Goal: Task Accomplishment & Management: Manage account settings

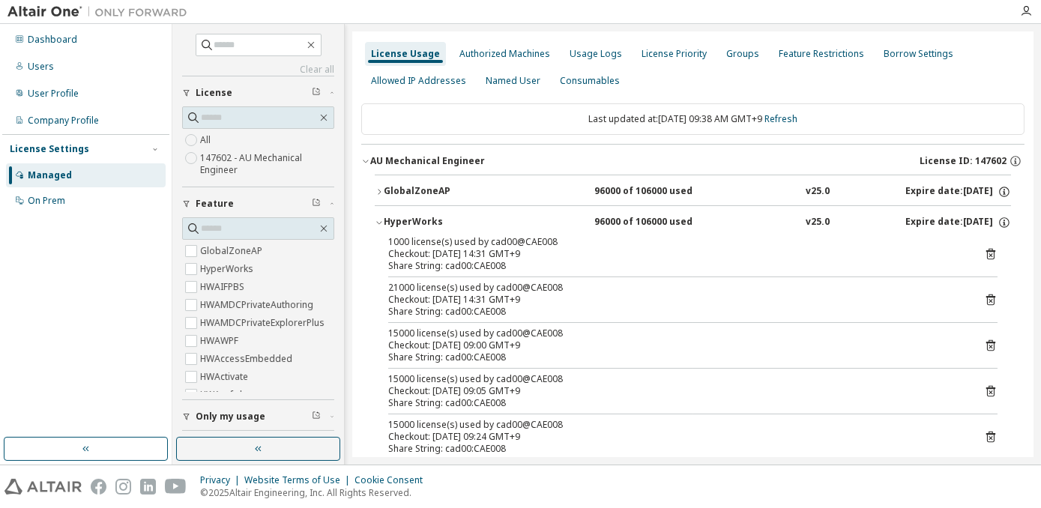
scroll to position [885, 0]
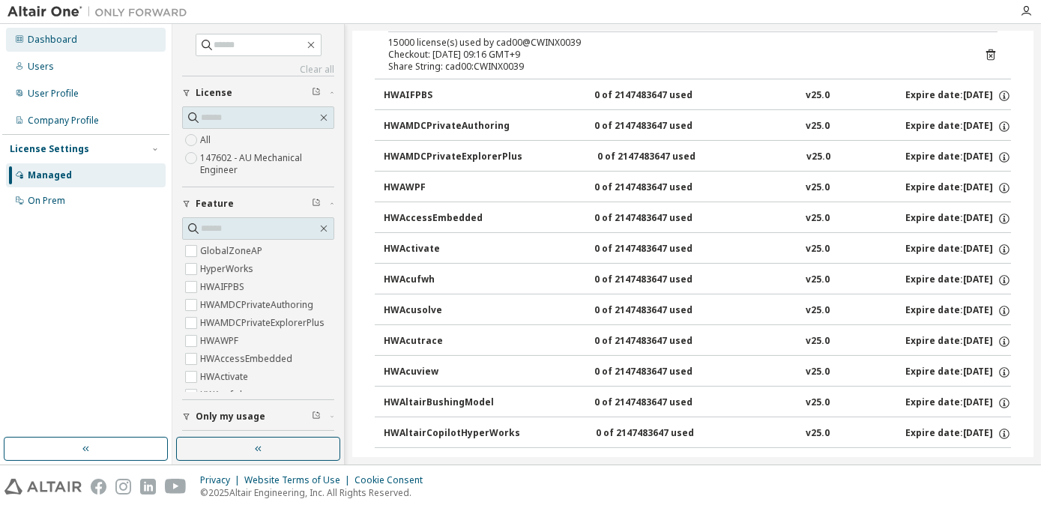
click at [88, 28] on div "Dashboard" at bounding box center [86, 40] width 160 height 24
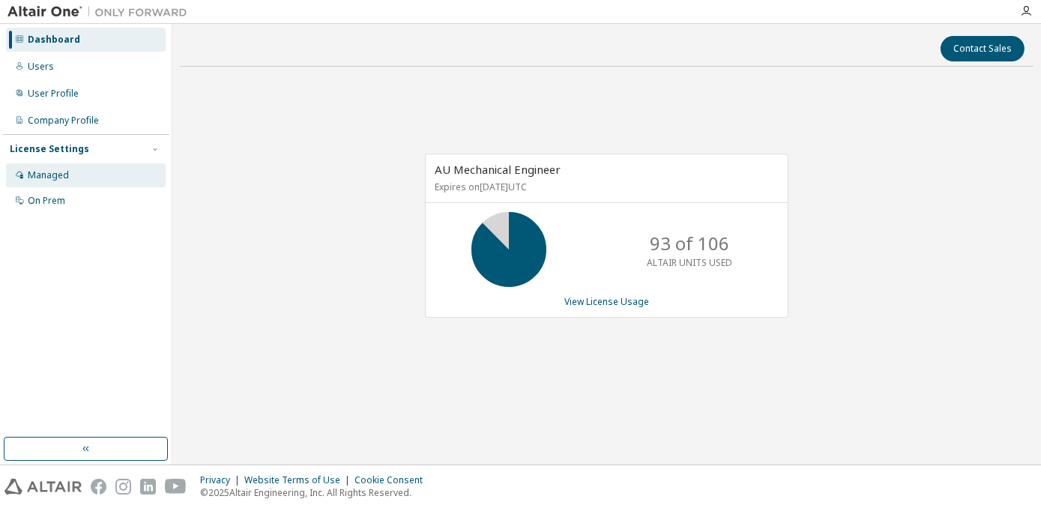
click at [52, 173] on div "Managed" at bounding box center [48, 175] width 41 height 12
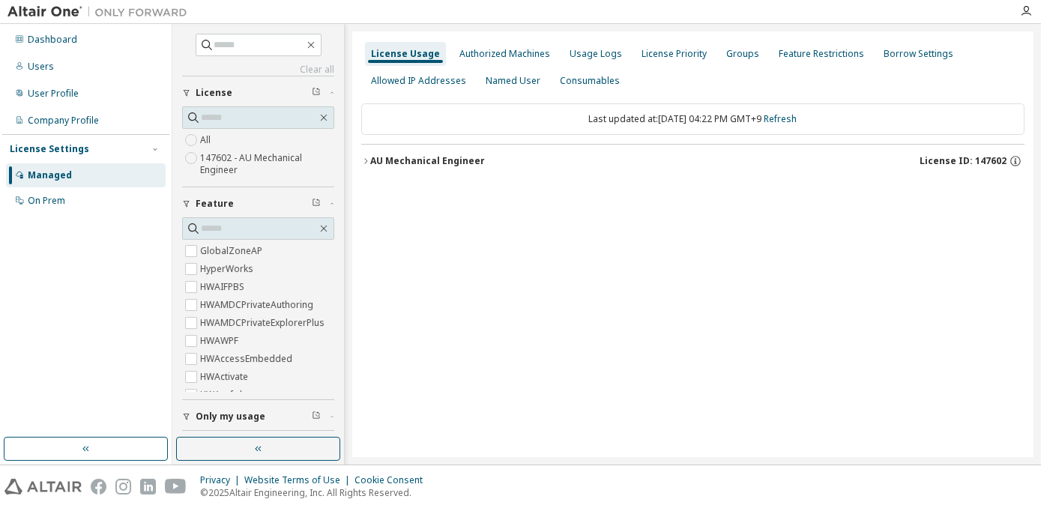
click at [389, 163] on div "AU Mechanical Engineer" at bounding box center [427, 161] width 115 height 12
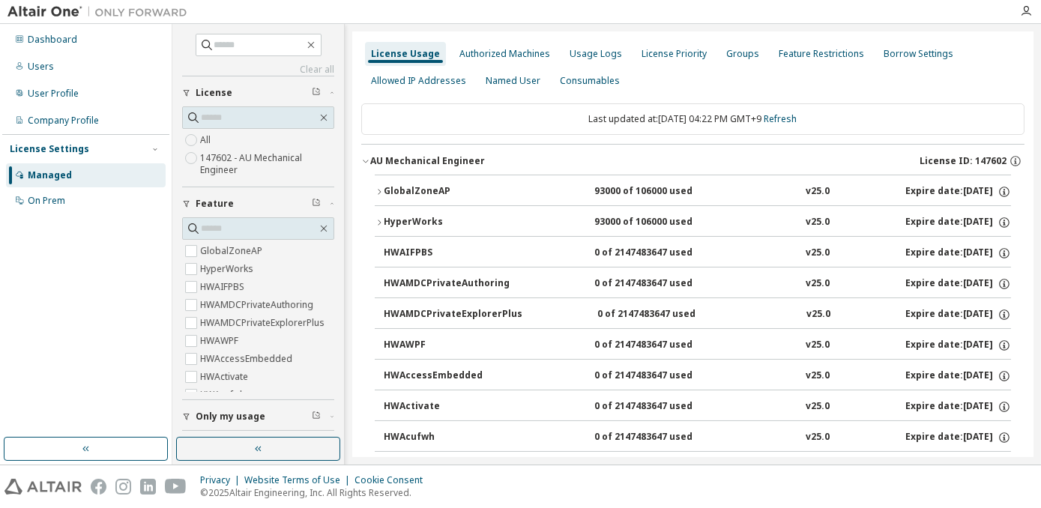
click at [408, 219] on div "HyperWorks" at bounding box center [451, 222] width 135 height 13
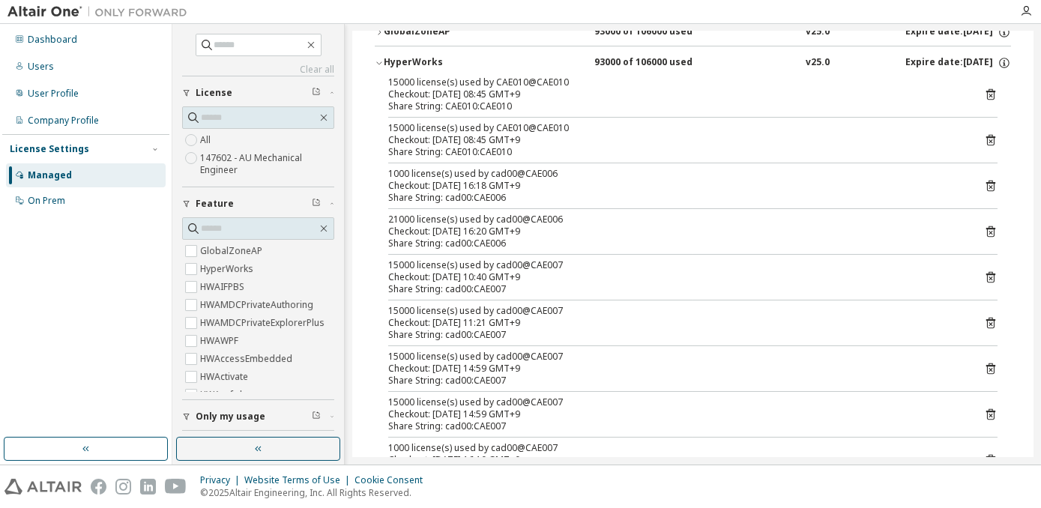
scroll to position [136, 0]
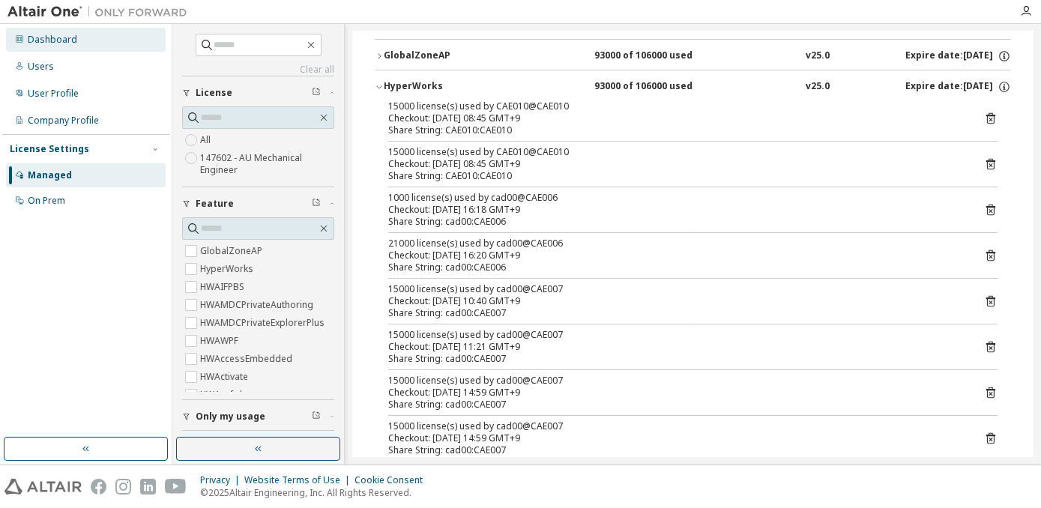
click at [79, 32] on div "Dashboard" at bounding box center [86, 40] width 160 height 24
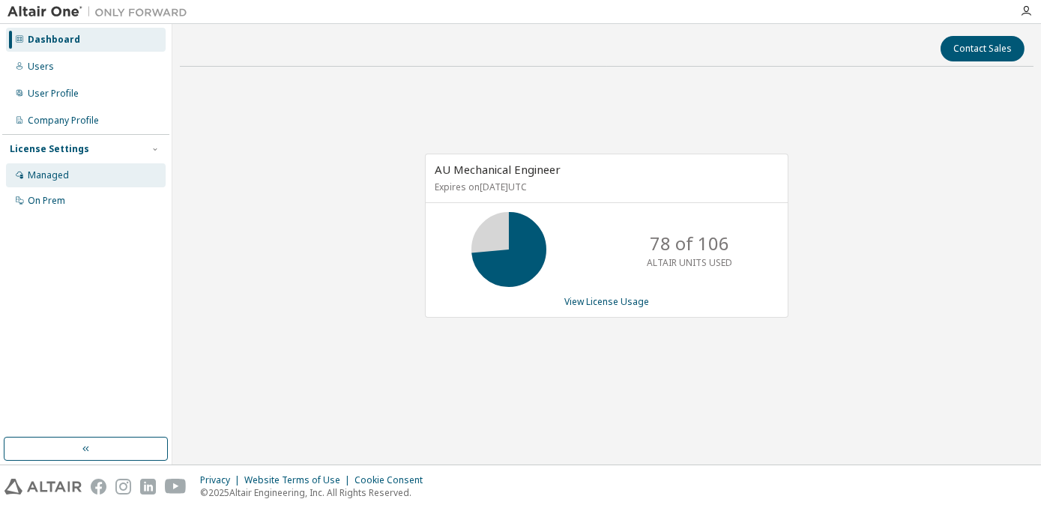
click at [60, 173] on div "Managed" at bounding box center [48, 175] width 41 height 12
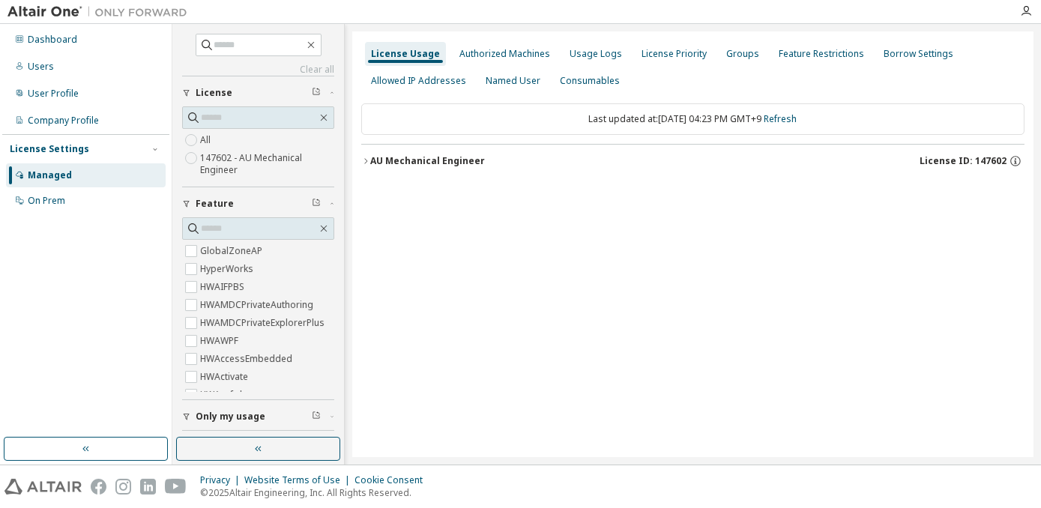
click at [412, 165] on div "AU Mechanical Engineer" at bounding box center [427, 161] width 115 height 12
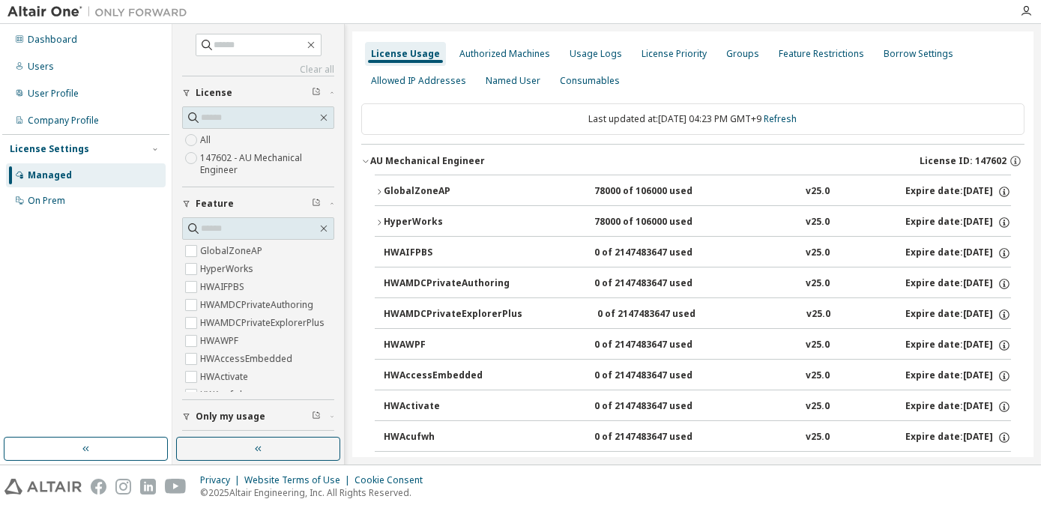
click at [399, 220] on div "HyperWorks" at bounding box center [451, 222] width 135 height 13
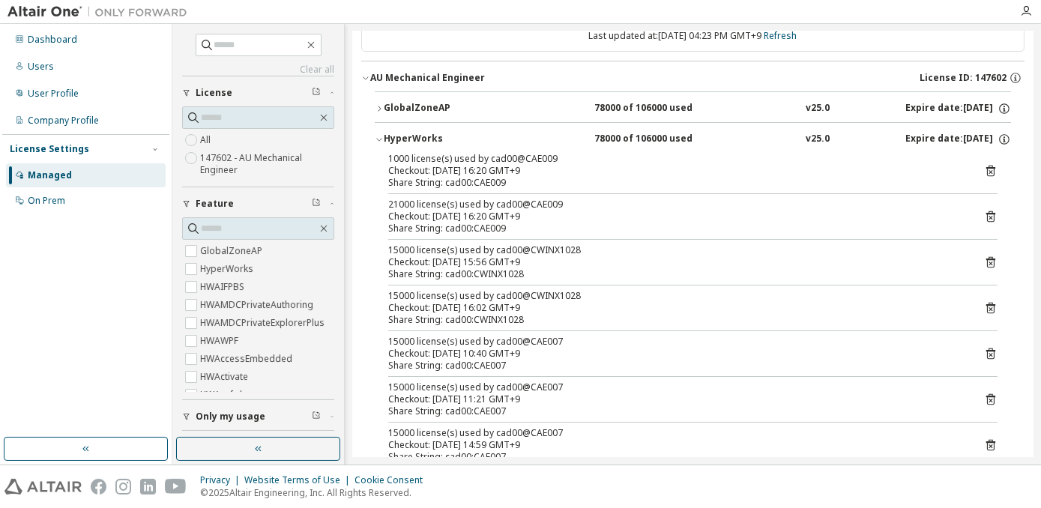
scroll to position [67, 0]
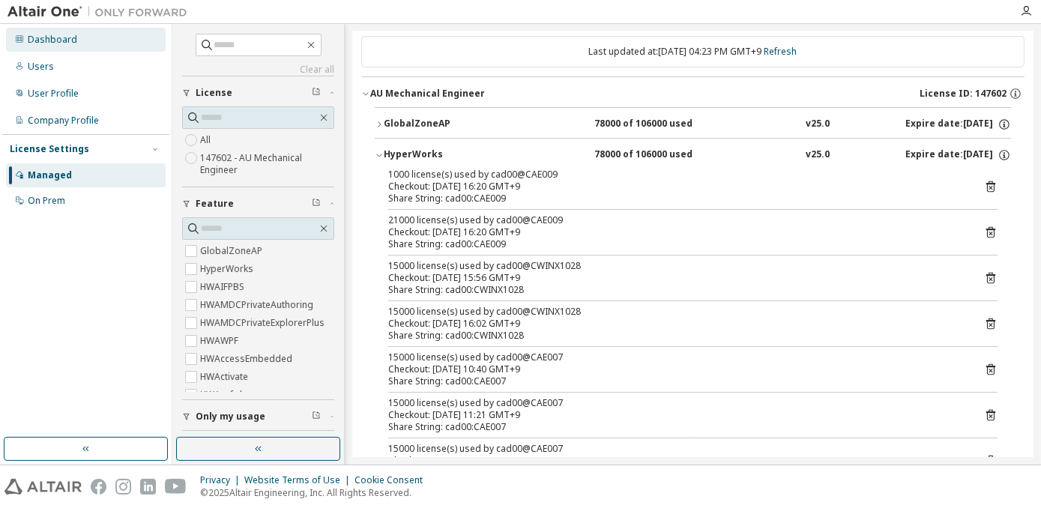
click at [42, 45] on div "Dashboard" at bounding box center [52, 40] width 49 height 12
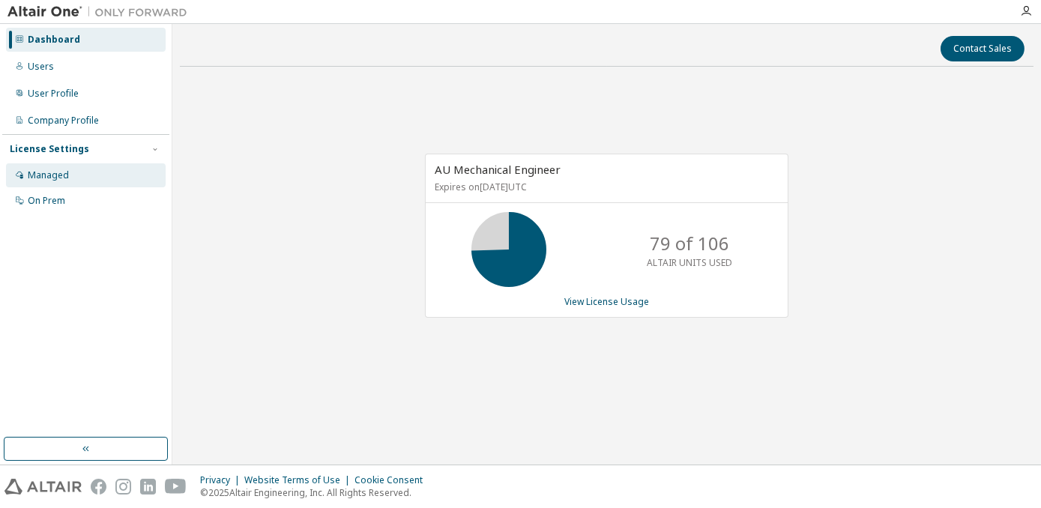
click at [63, 172] on div "Managed" at bounding box center [48, 175] width 41 height 12
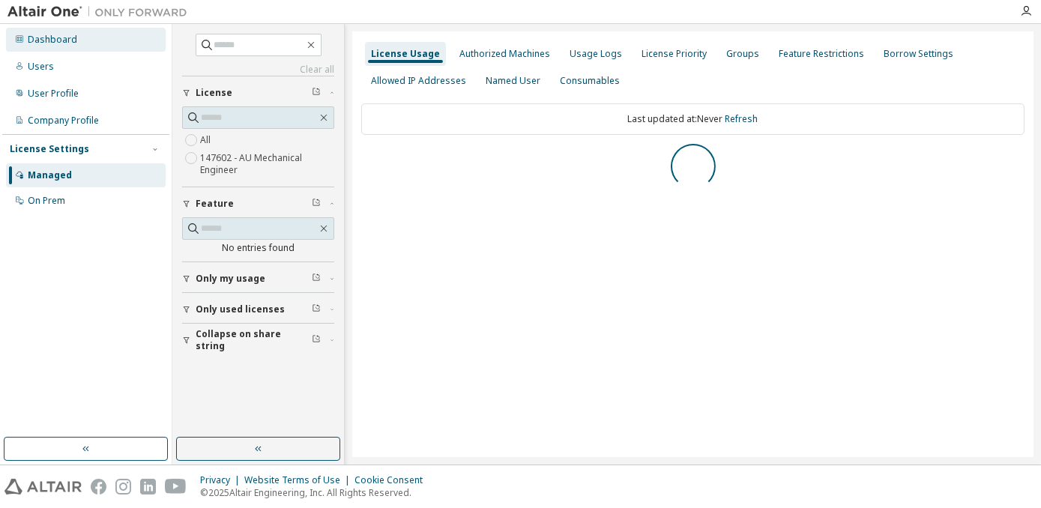
click at [63, 40] on div "Dashboard" at bounding box center [52, 40] width 49 height 12
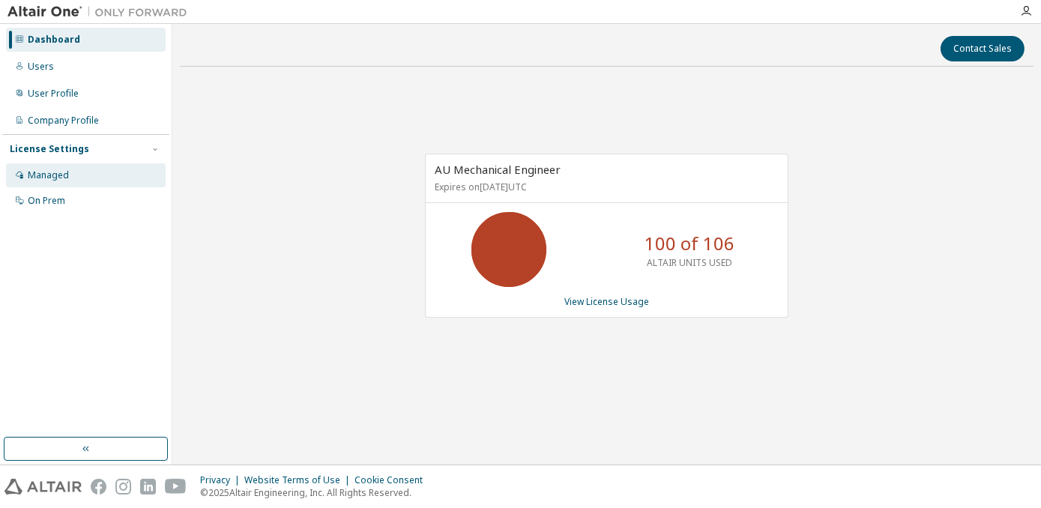
click at [63, 176] on div "Managed" at bounding box center [48, 175] width 41 height 12
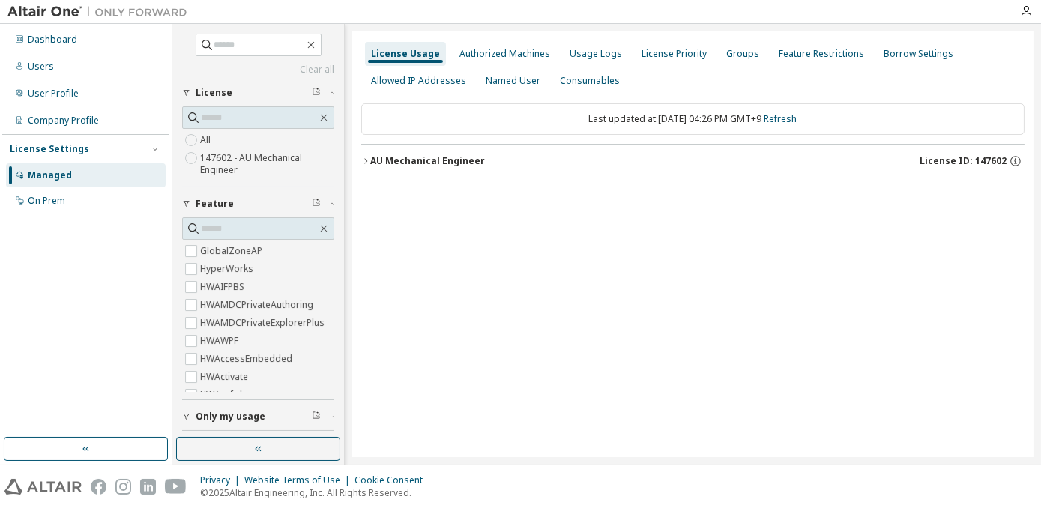
click at [420, 169] on button "AU Mechanical Engineer License ID: 147602" at bounding box center [692, 161] width 663 height 33
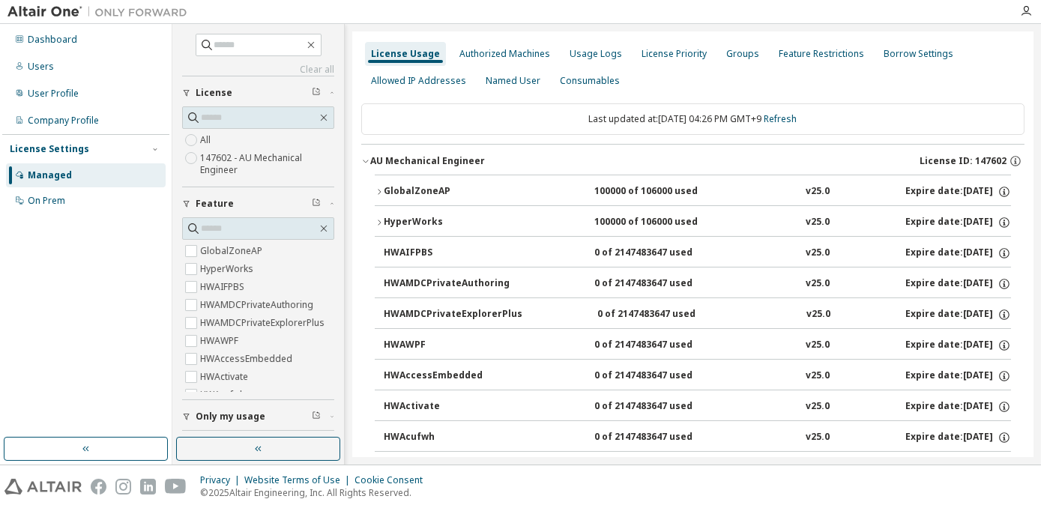
click at [415, 219] on div "HyperWorks" at bounding box center [451, 222] width 135 height 13
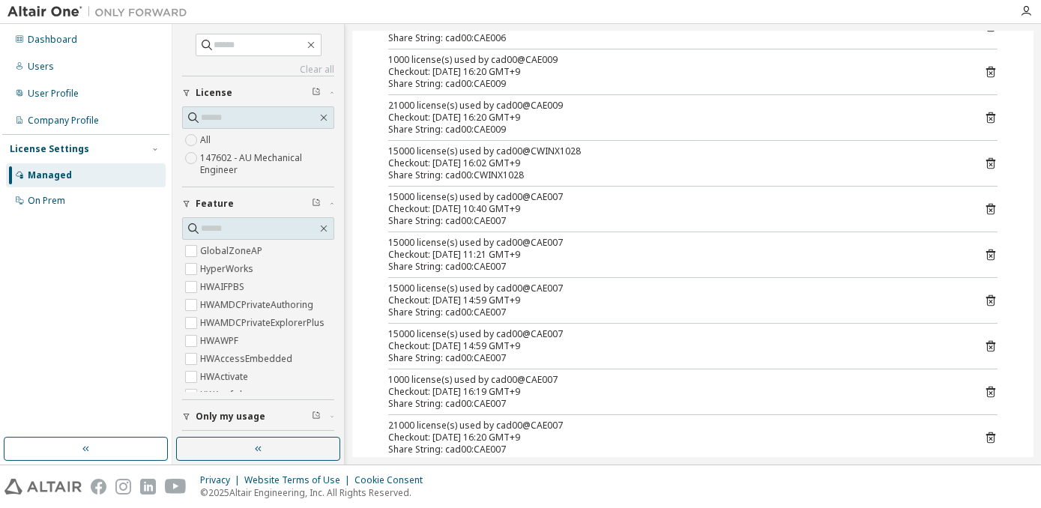
scroll to position [272, 0]
click at [70, 167] on div "Managed" at bounding box center [86, 175] width 160 height 24
click at [575, 153] on div "15000 license(s) used by cad00@CWINX1028" at bounding box center [674, 153] width 573 height 12
click at [88, 48] on div "Dashboard" at bounding box center [86, 40] width 160 height 24
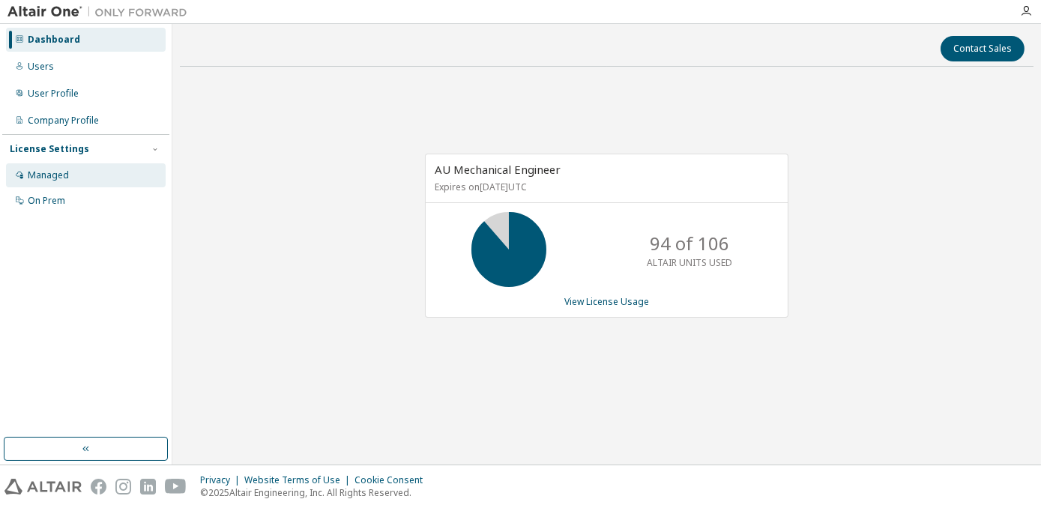
click at [65, 175] on div "Managed" at bounding box center [48, 175] width 41 height 12
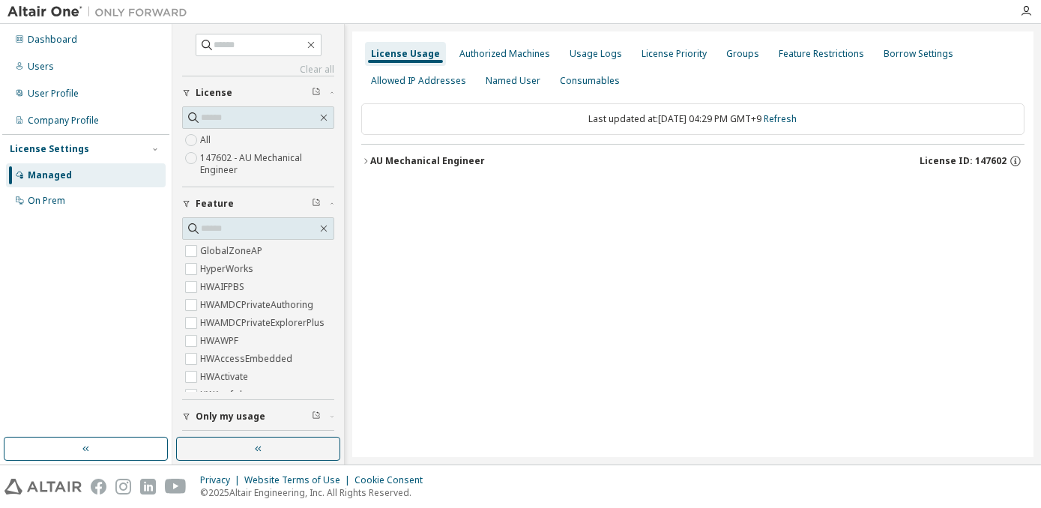
click at [440, 165] on div "AU Mechanical Engineer" at bounding box center [427, 161] width 115 height 12
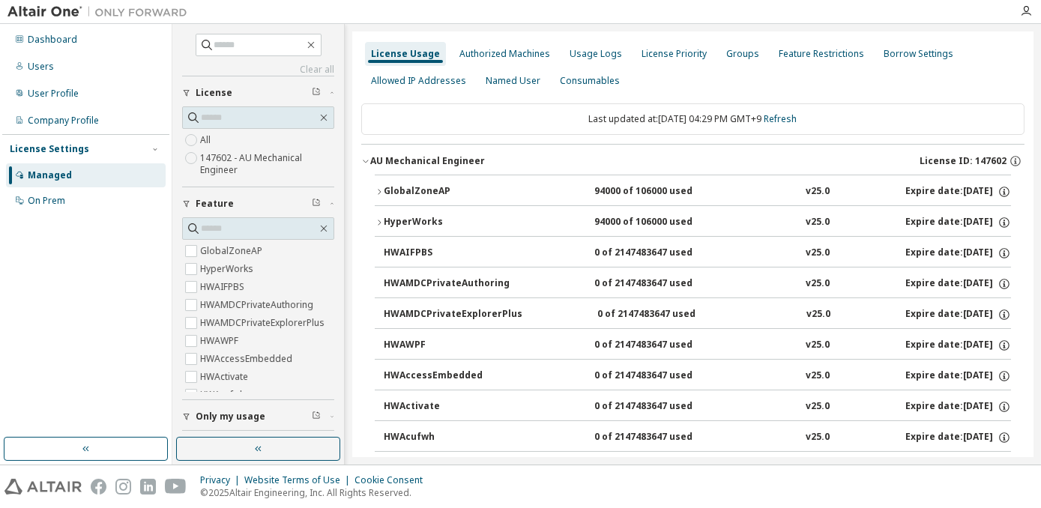
click at [423, 223] on div "HyperWorks" at bounding box center [451, 222] width 135 height 13
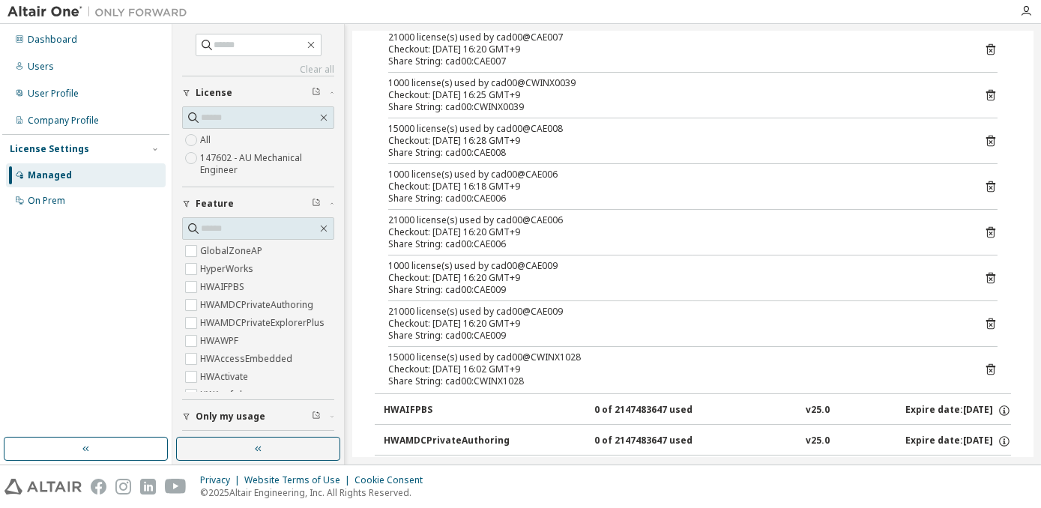
scroll to position [477, 0]
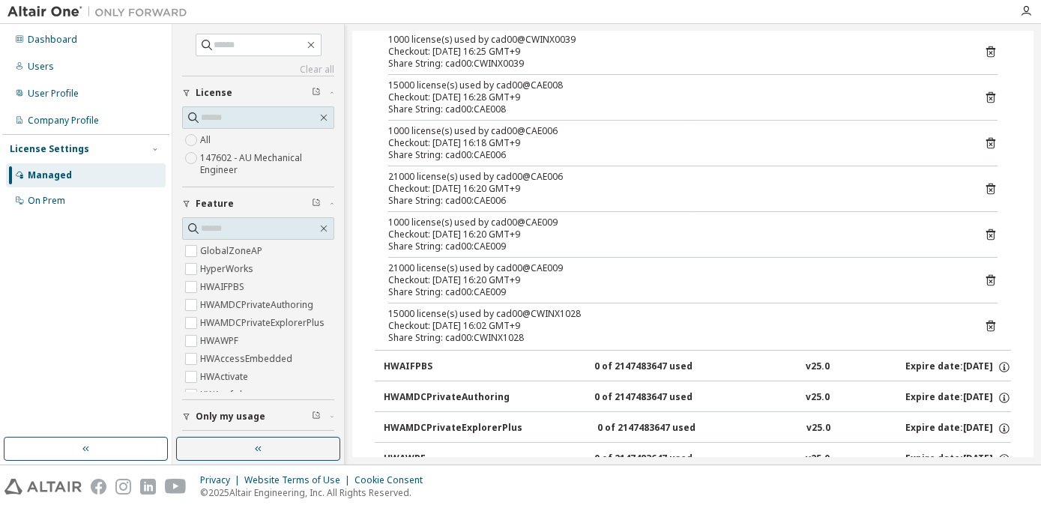
click at [444, 313] on div "15000 license(s) used by cad00@CWINX1028" at bounding box center [674, 314] width 573 height 12
click at [728, 334] on div "Share String: cad00:CWINX1028" at bounding box center [674, 338] width 573 height 12
click at [989, 325] on icon at bounding box center [991, 327] width 4 height 4
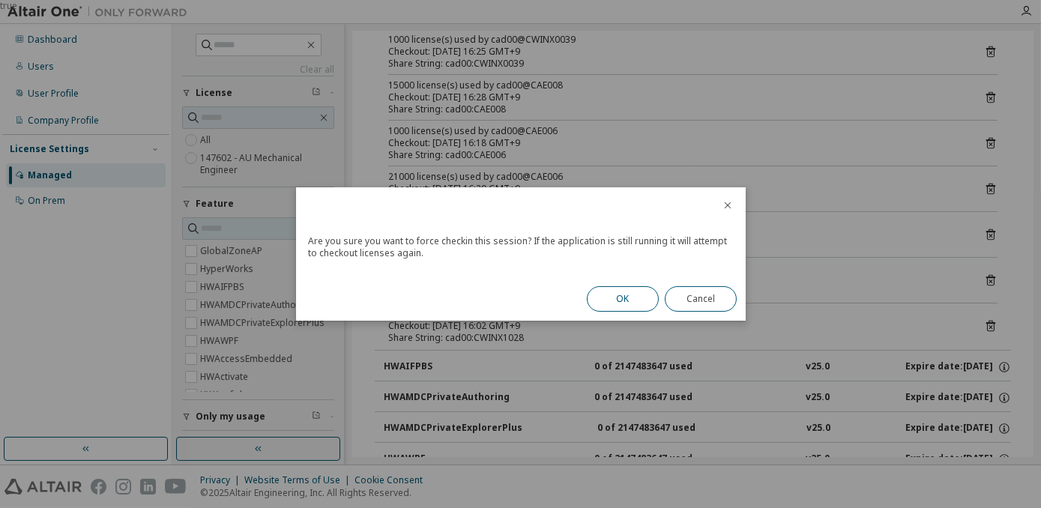
click at [633, 301] on button "OK" at bounding box center [623, 298] width 72 height 25
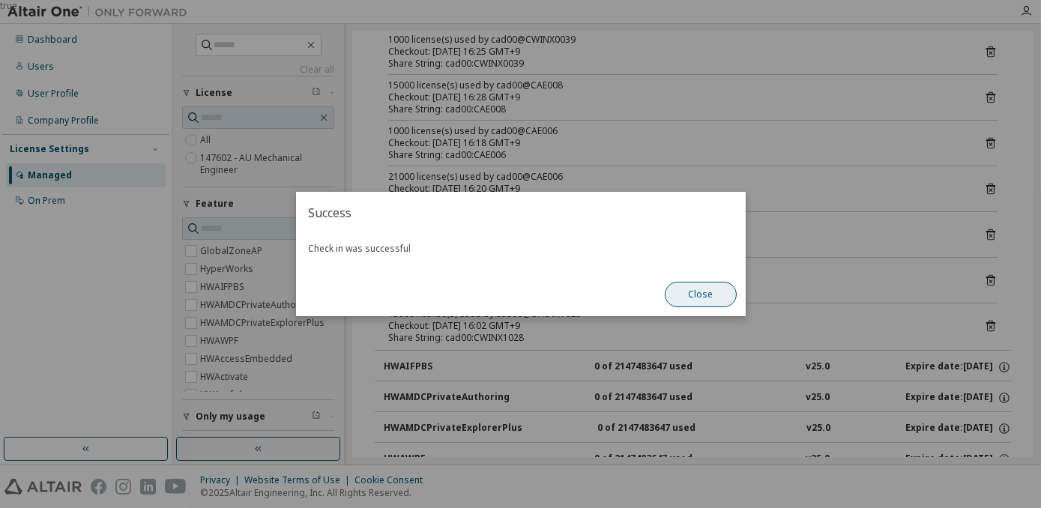
click at [698, 304] on button "Close" at bounding box center [701, 294] width 72 height 25
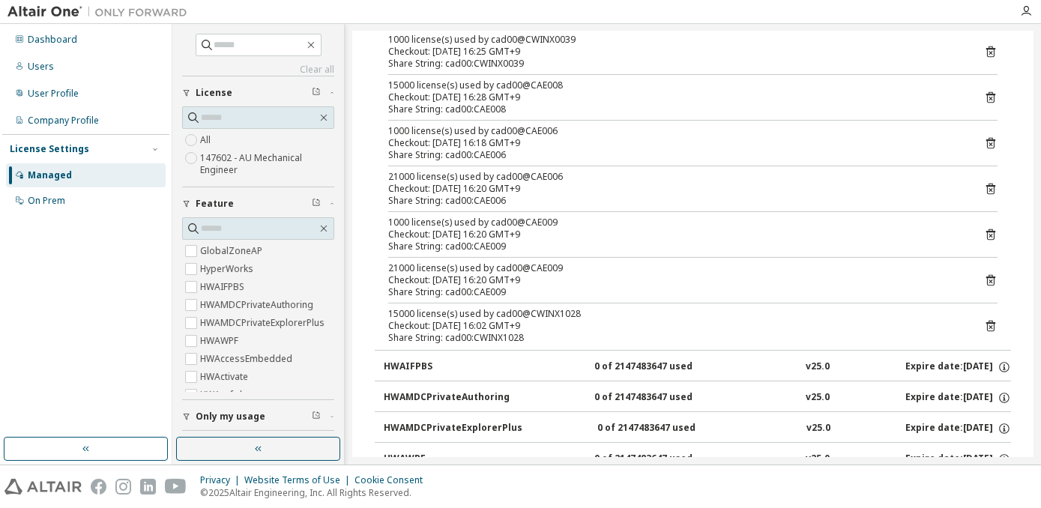
scroll to position [545, 0]
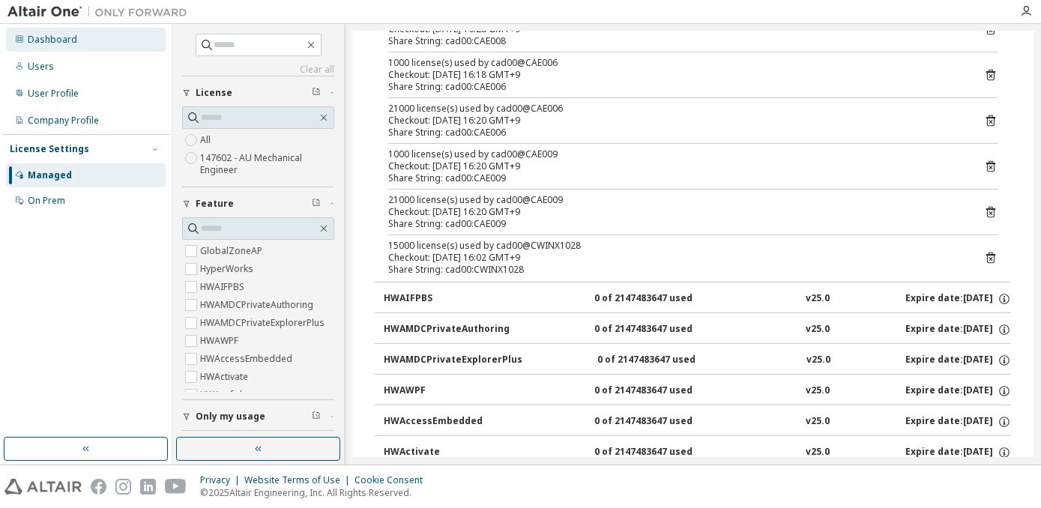
click at [34, 49] on div "Dashboard" at bounding box center [86, 40] width 160 height 24
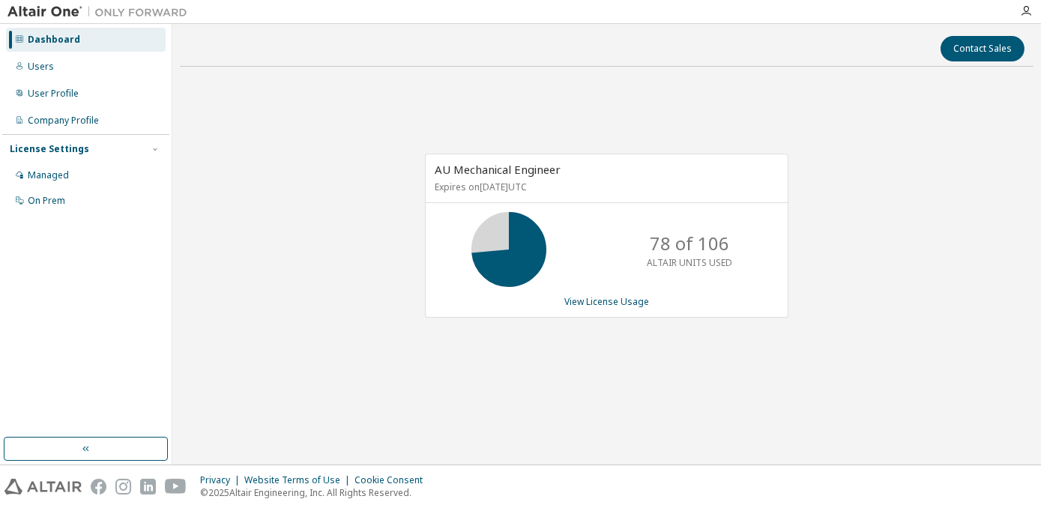
click at [59, 40] on div "Dashboard" at bounding box center [54, 40] width 52 height 12
click at [955, 307] on div "AU Mechanical Engineer Expires on [DATE] UTC 79 of 106 ALTAIR UNITS USED View L…" at bounding box center [607, 244] width 854 height 331
click at [277, 186] on div "AU Mechanical Engineer Expires on [DATE] UTC 99 of 106 ALTAIR UNITS USED View L…" at bounding box center [607, 244] width 854 height 331
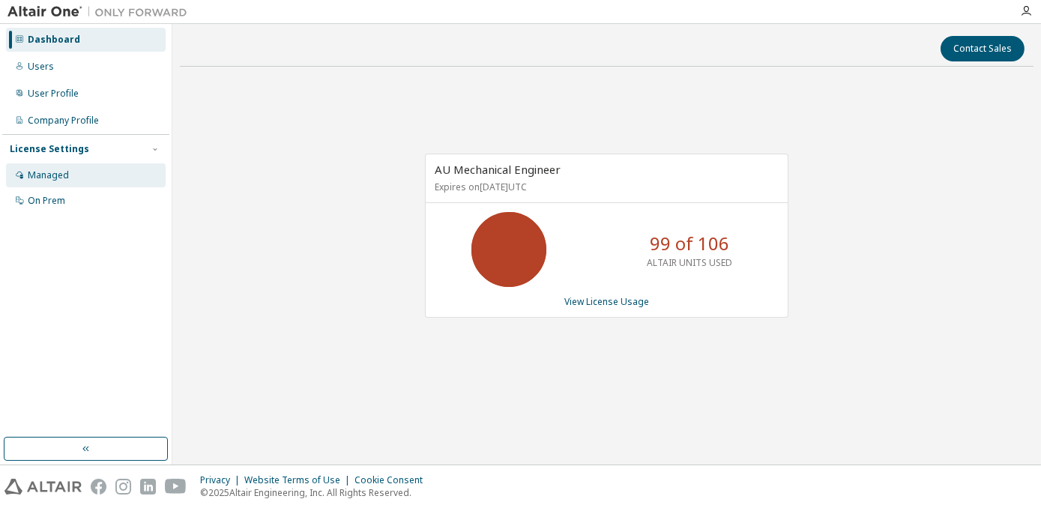
click at [36, 175] on div "Managed" at bounding box center [48, 175] width 41 height 12
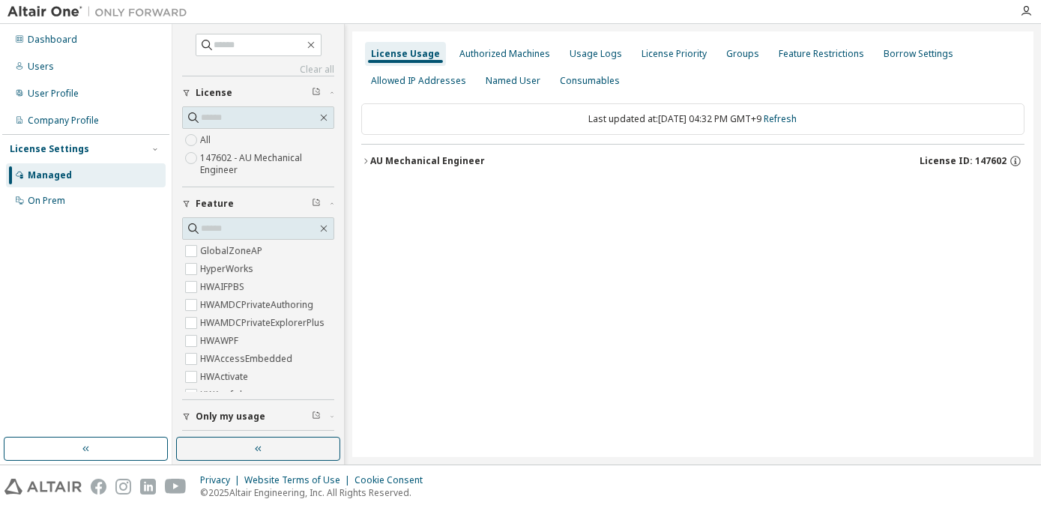
click at [426, 159] on div "AU Mechanical Engineer" at bounding box center [427, 161] width 115 height 12
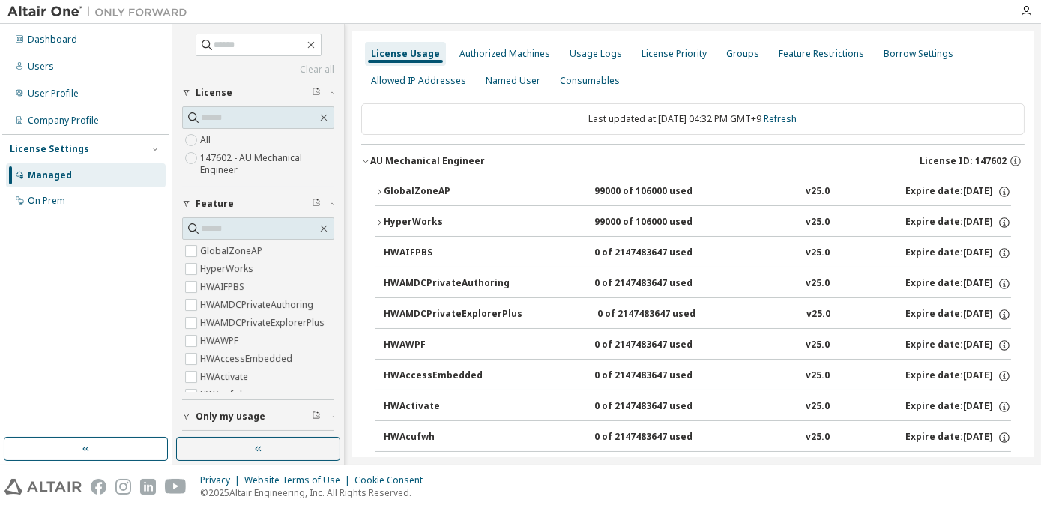
click at [419, 216] on div "HyperWorks" at bounding box center [451, 222] width 135 height 13
